Goal: Transaction & Acquisition: Purchase product/service

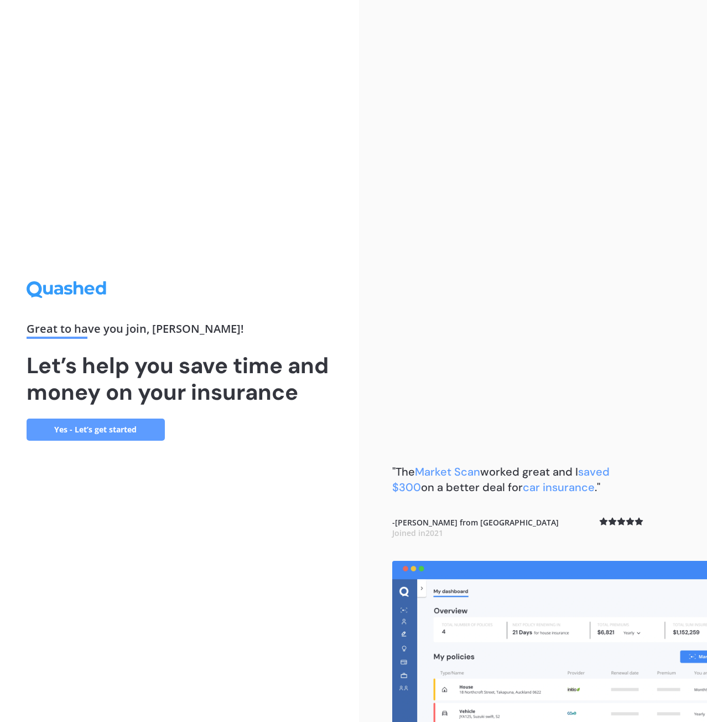
click at [141, 434] on link "Yes - Let’s get started" at bounding box center [96, 429] width 138 height 22
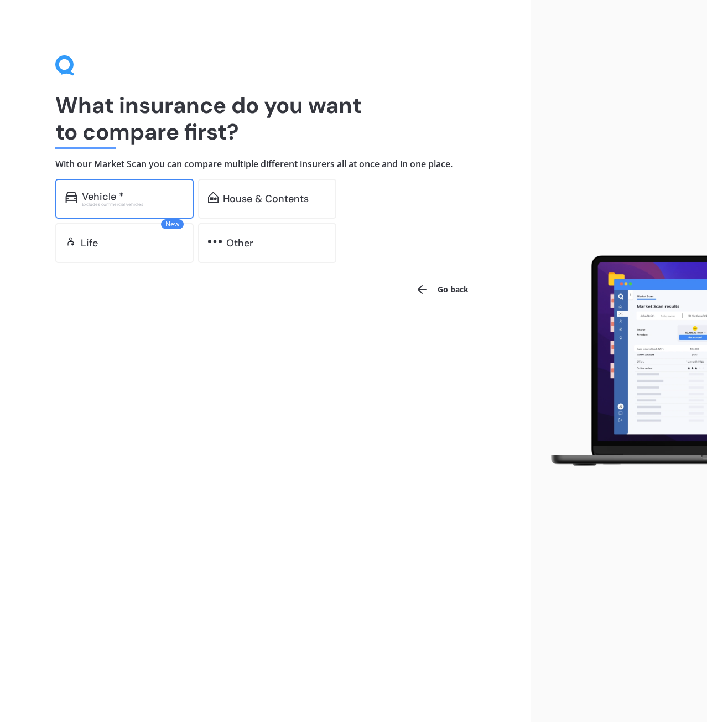
click at [122, 214] on div "Vehicle * Excludes commercial vehicles" at bounding box center [124, 199] width 138 height 40
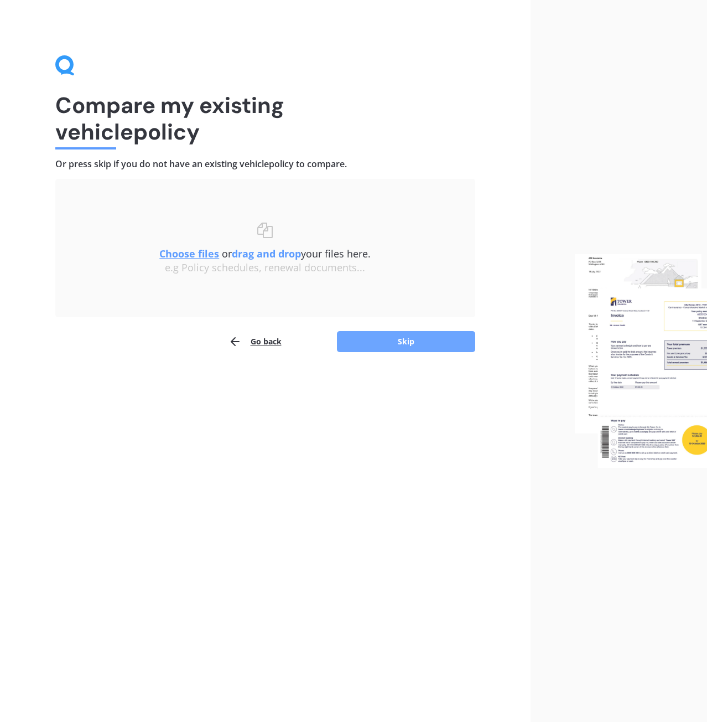
click at [379, 343] on button "Skip" at bounding box center [406, 341] width 138 height 21
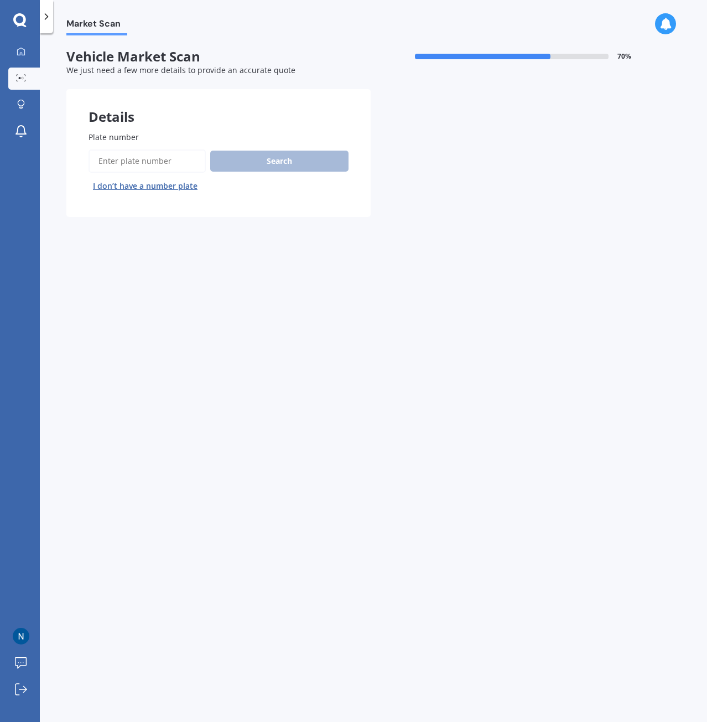
click at [115, 158] on input "Plate number" at bounding box center [147, 160] width 117 height 23
type input "jqf887"
click at [306, 177] on div "Search I don’t have a number plate" at bounding box center [219, 171] width 260 height 45
click at [302, 167] on button "Search" at bounding box center [279, 161] width 138 height 21
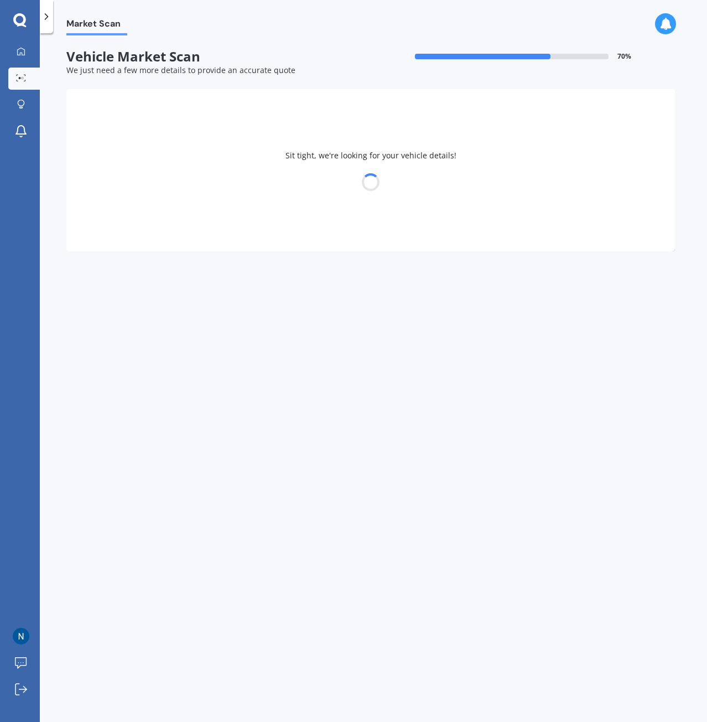
select select "HONDA"
select select "INTEGRA"
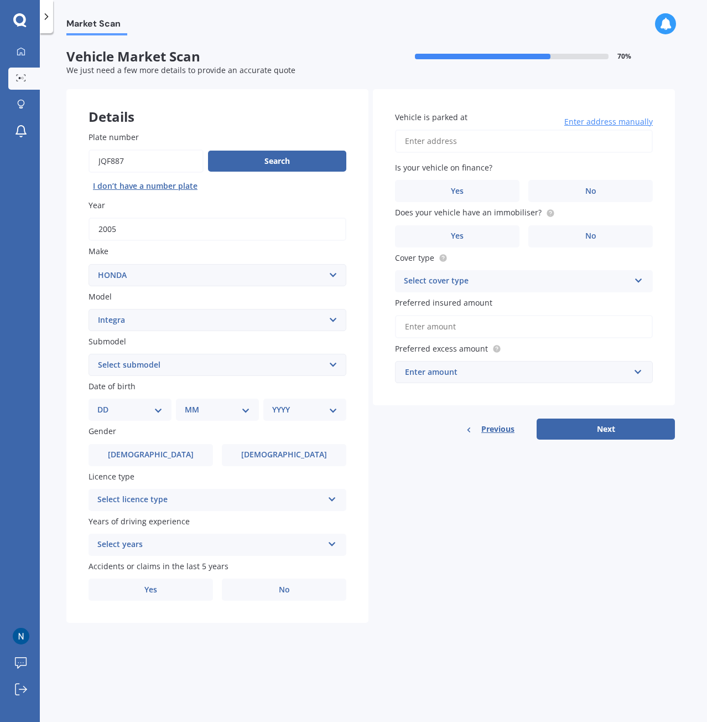
click at [132, 360] on select "Select submodel (all other) Gsi IS Aero SJ TI Type R Type S Vti-R" at bounding box center [218, 365] width 258 height 22
select select "TYPE S"
click at [89, 354] on select "Select submodel (all other) Gsi IS Aero SJ TI Type R Type S Vti-R" at bounding box center [218, 365] width 258 height 22
click at [123, 410] on select "DD 01 02 03 04 05 06 07 08 09 10 11 12 13 14 15 16 17 18 19 20 21 22 23 24 25 2…" at bounding box center [129, 410] width 65 height 12
select select "19"
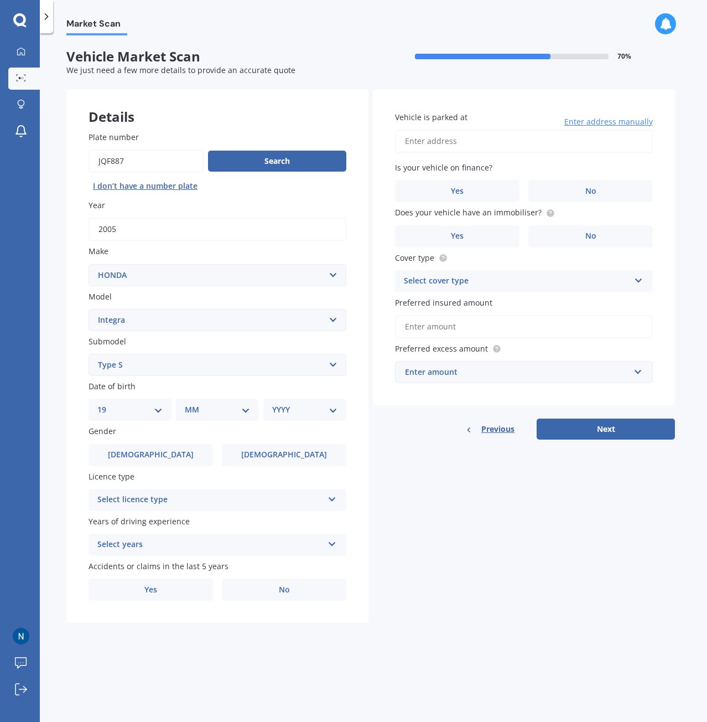
click at [106, 404] on select "DD 01 02 03 04 05 06 07 08 09 10 11 12 13 14 15 16 17 18 19 20 21 22 23 24 25 2…" at bounding box center [129, 410] width 65 height 12
click at [188, 416] on div "MM 01 02 03 04 05 06 07 08 09 10 11 12" at bounding box center [219, 410] width 79 height 22
click at [229, 405] on select "MM 01 02 03 04 05 06 07 08 09 10 11 12" at bounding box center [219, 410] width 61 height 12
select select "10"
click at [189, 404] on select "MM 01 02 03 04 05 06 07 08 09 10 11 12" at bounding box center [219, 410] width 61 height 12
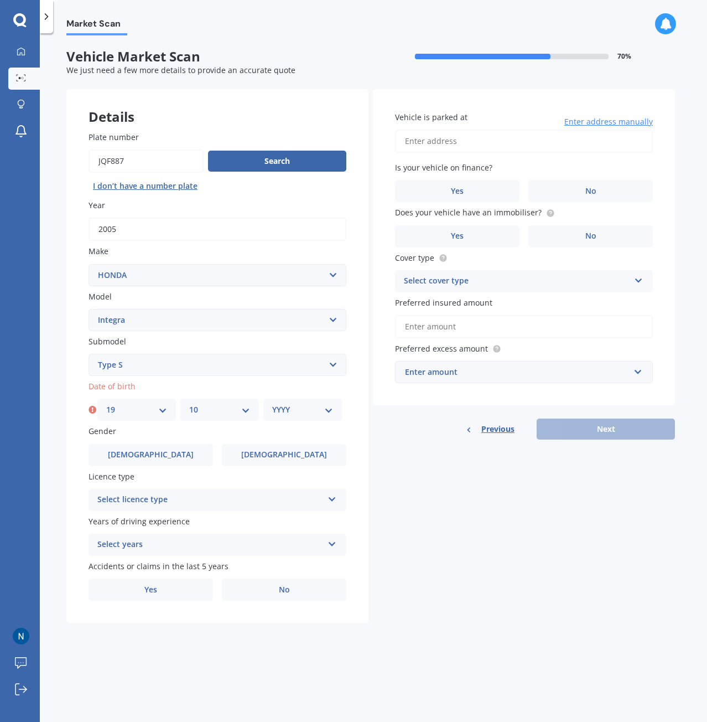
click at [300, 415] on select "YYYY 2025 2024 2023 2022 2021 2020 2019 2018 2017 2016 2015 2014 2013 2012 2011…" at bounding box center [302, 410] width 61 height 12
select select "2000"
click at [272, 404] on select "YYYY 2025 2024 2023 2022 2021 2020 2019 2018 2017 2016 2015 2014 2013 2012 2011…" at bounding box center [302, 410] width 61 height 12
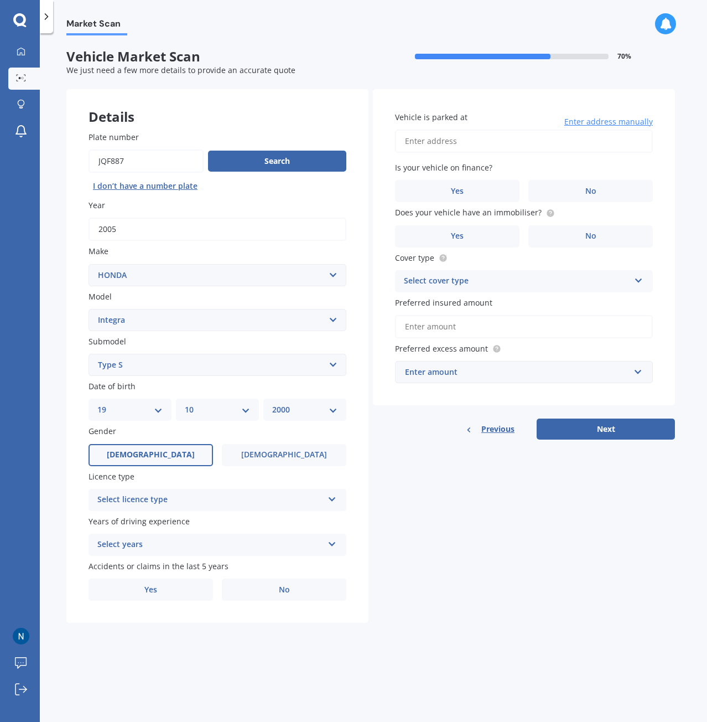
click at [133, 454] on label "[DEMOGRAPHIC_DATA]" at bounding box center [151, 455] width 125 height 22
click at [0, 0] on input "[DEMOGRAPHIC_DATA]" at bounding box center [0, 0] width 0 height 0
click at [165, 508] on div "Select licence type NZ Full NZ Restricted NZ Learners [GEOGRAPHIC_DATA] [GEOGRA…" at bounding box center [218, 500] width 258 height 22
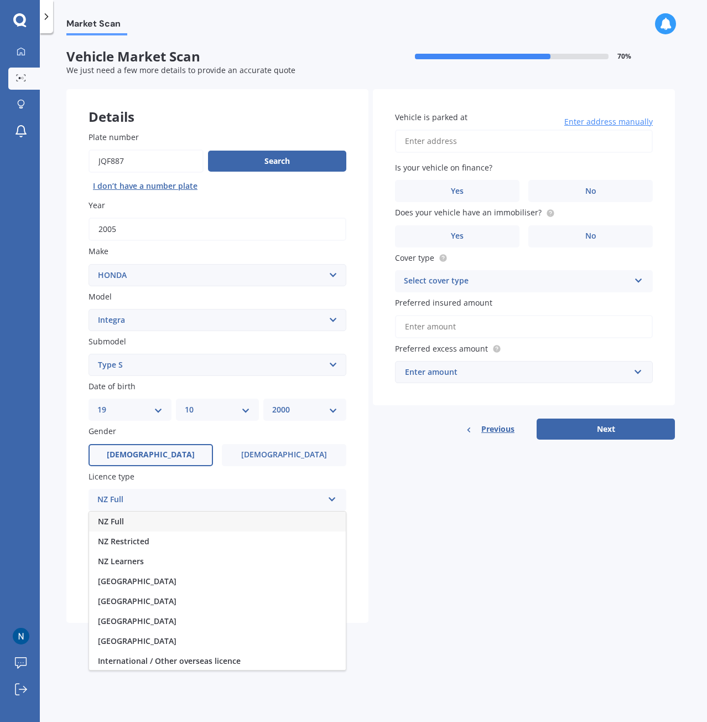
click at [151, 525] on div "NZ Full" at bounding box center [217, 521] width 257 height 20
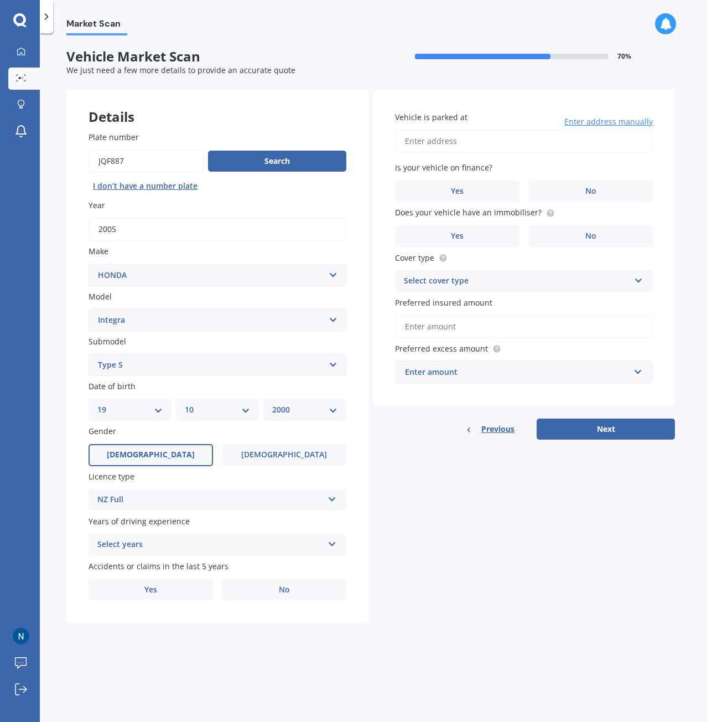
click at [162, 546] on div "Select years" at bounding box center [210, 544] width 226 height 13
click at [158, 562] on div "5 or more years" at bounding box center [217, 566] width 257 height 20
click at [256, 601] on div "Plate number Search I don’t have a number plate Year [DATE] Make Select make AC…" at bounding box center [217, 366] width 302 height 514
click at [259, 590] on label "No" at bounding box center [284, 589] width 125 height 22
click at [0, 0] on input "No" at bounding box center [0, 0] width 0 height 0
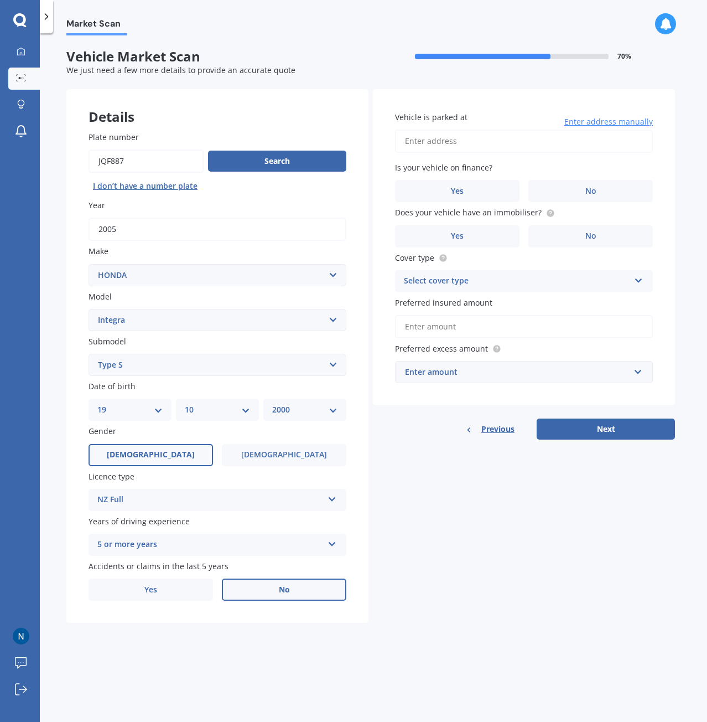
click at [449, 141] on input "Vehicle is parked at" at bounding box center [524, 141] width 258 height 23
type input "[STREET_ADDRESS][PERSON_NAME][PERSON_NAME]"
click at [580, 189] on label "No" at bounding box center [591, 191] width 125 height 22
click at [0, 0] on input "No" at bounding box center [0, 0] width 0 height 0
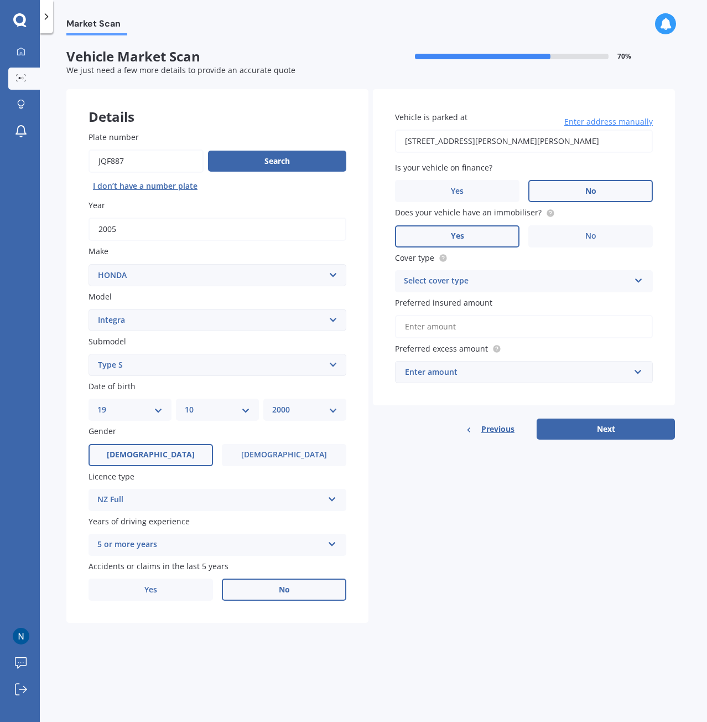
click at [502, 237] on label "Yes" at bounding box center [457, 236] width 125 height 22
click at [0, 0] on input "Yes" at bounding box center [0, 0] width 0 height 0
click at [458, 285] on div "Select cover type" at bounding box center [517, 281] width 226 height 13
click at [447, 304] on span "Comprehensive" at bounding box center [434, 302] width 59 height 11
click at [447, 325] on input "Preferred insured amount" at bounding box center [524, 326] width 258 height 23
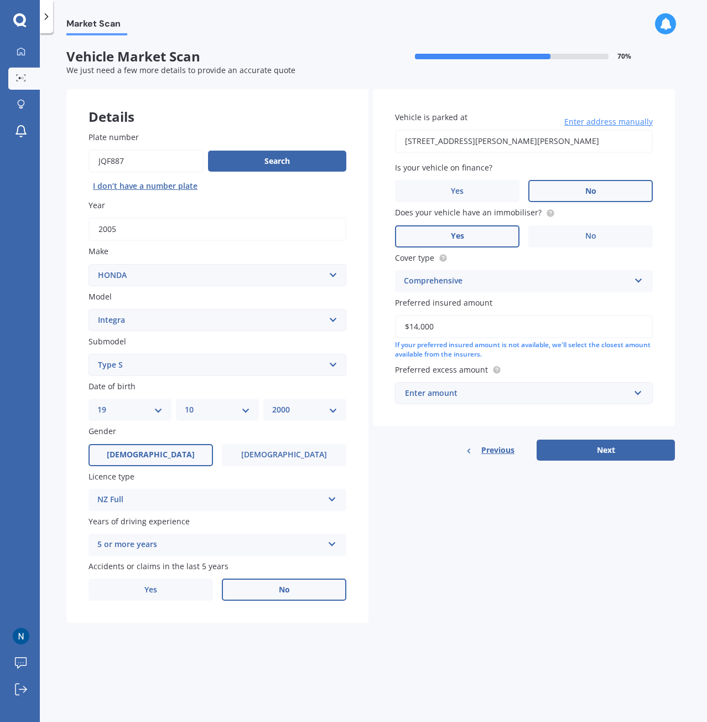
type input "$14,000"
click at [439, 390] on div "Enter amount" at bounding box center [517, 393] width 225 height 12
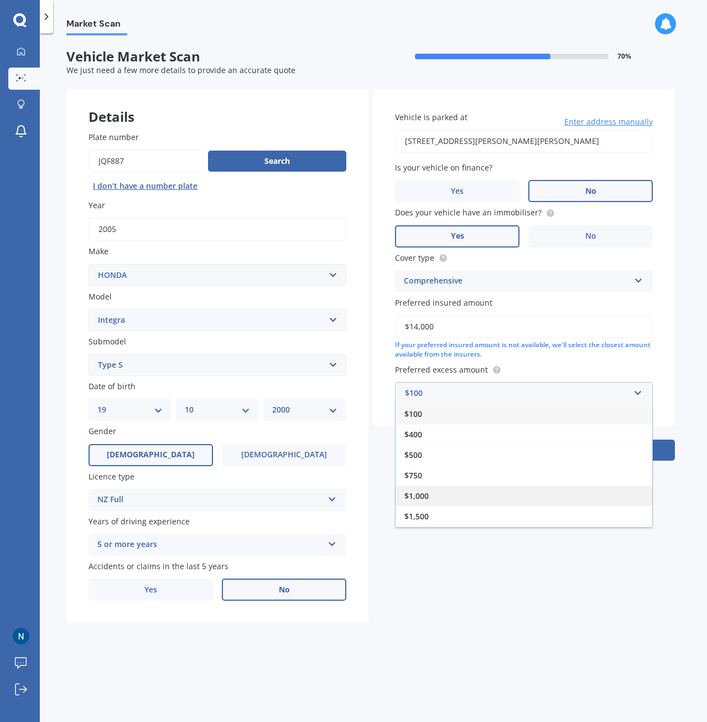
click at [431, 487] on div "$1,000" at bounding box center [524, 495] width 257 height 20
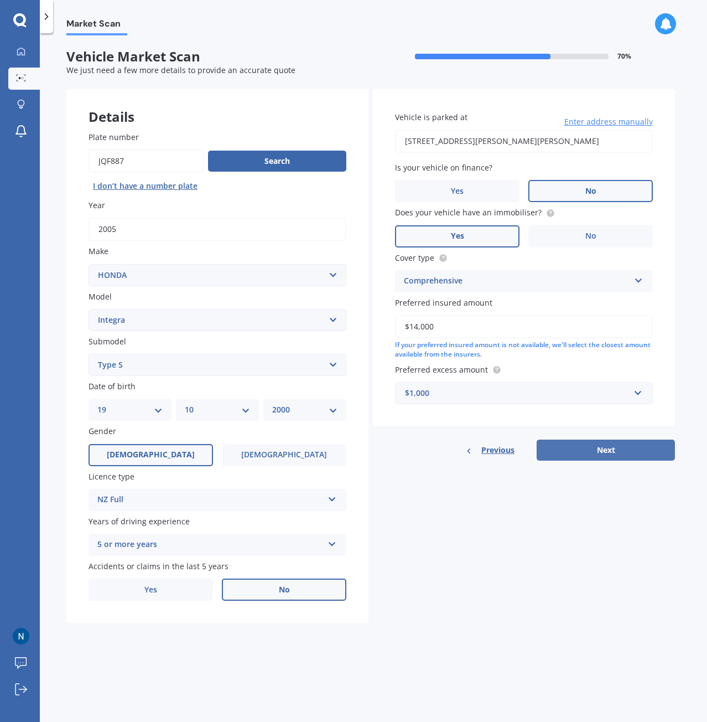
click at [601, 446] on button "Next" at bounding box center [606, 450] width 138 height 21
select select "19"
select select "10"
select select "2000"
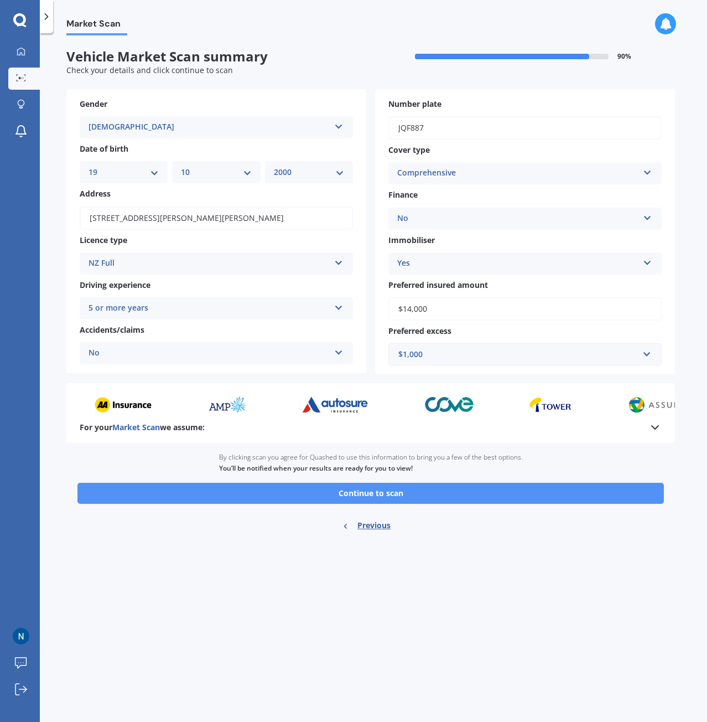
click at [343, 491] on button "Continue to scan" at bounding box center [370, 493] width 587 height 21
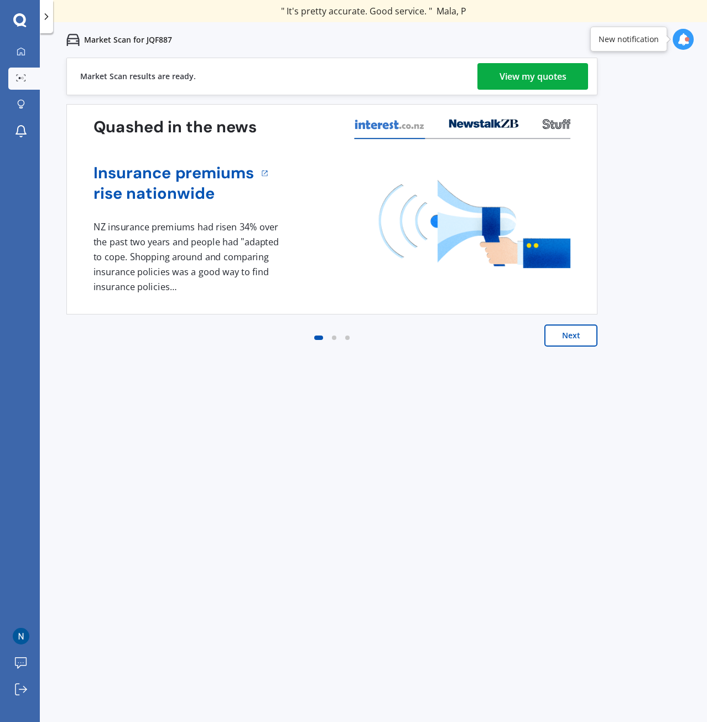
click at [556, 71] on div "View my quotes" at bounding box center [533, 76] width 67 height 27
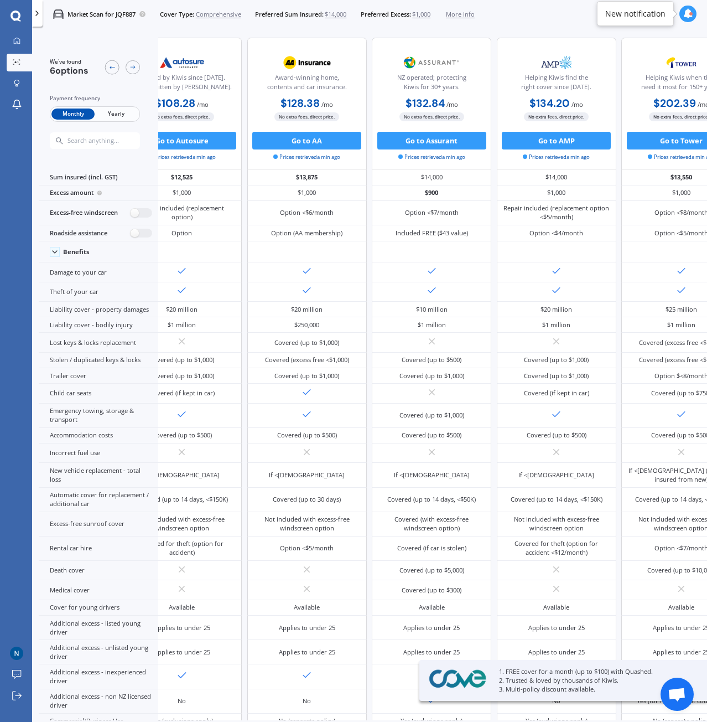
scroll to position [0, 249]
